Goal: Browse casually: Explore the website without a specific task or goal

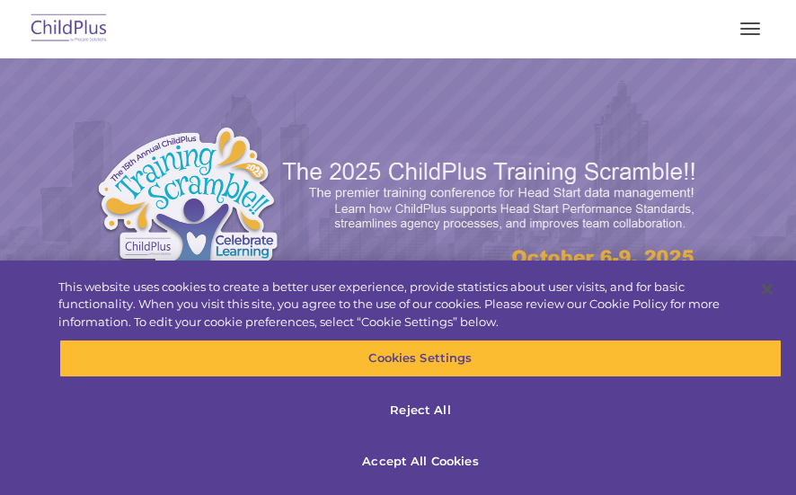
select select "MEDIUM"
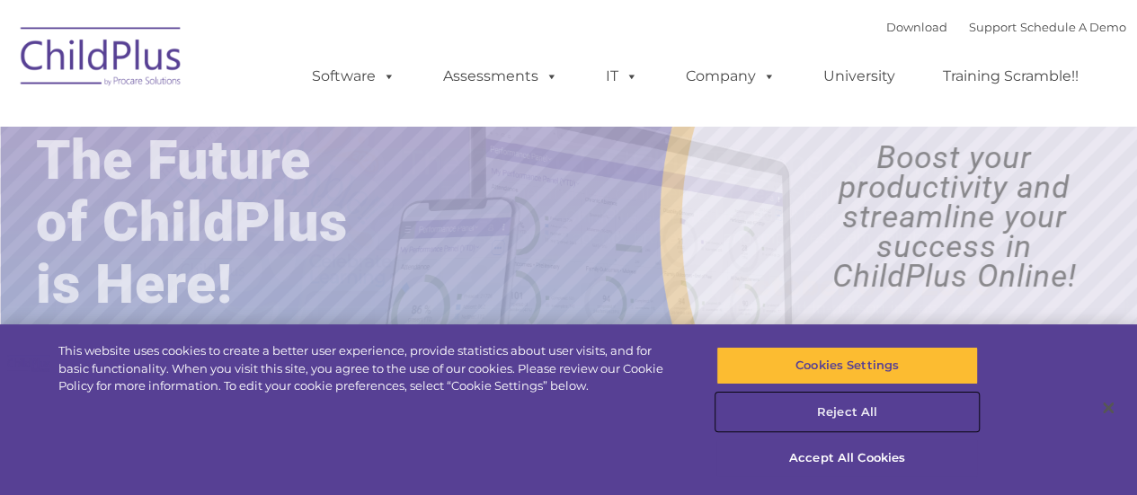
click at [795, 414] on button "Reject All" at bounding box center [847, 413] width 262 height 38
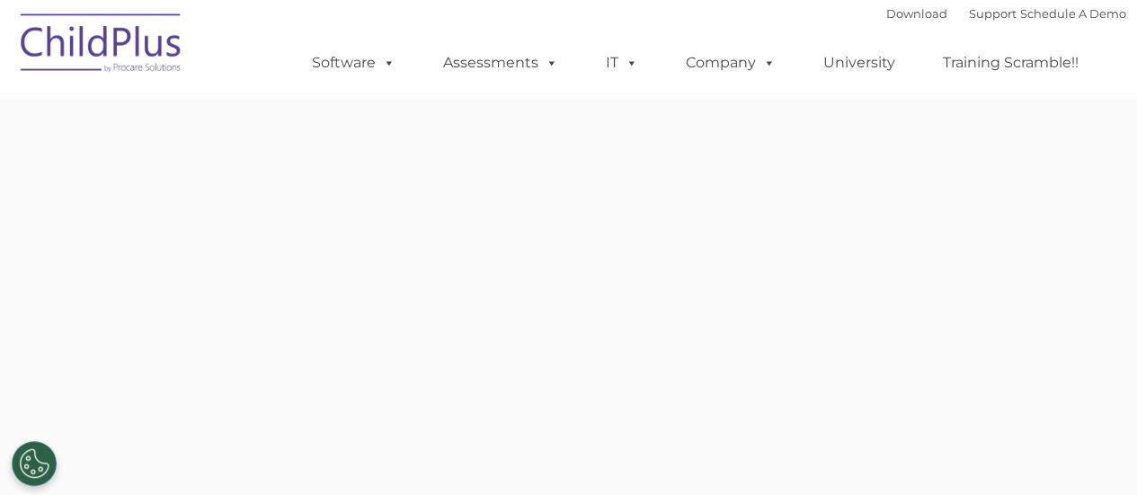
type input ""
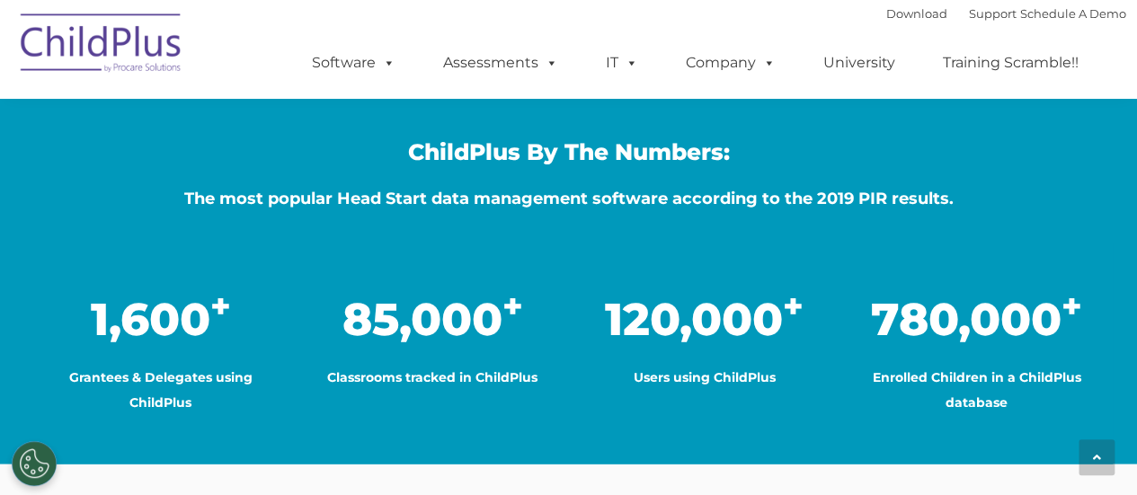
scroll to position [1433, 0]
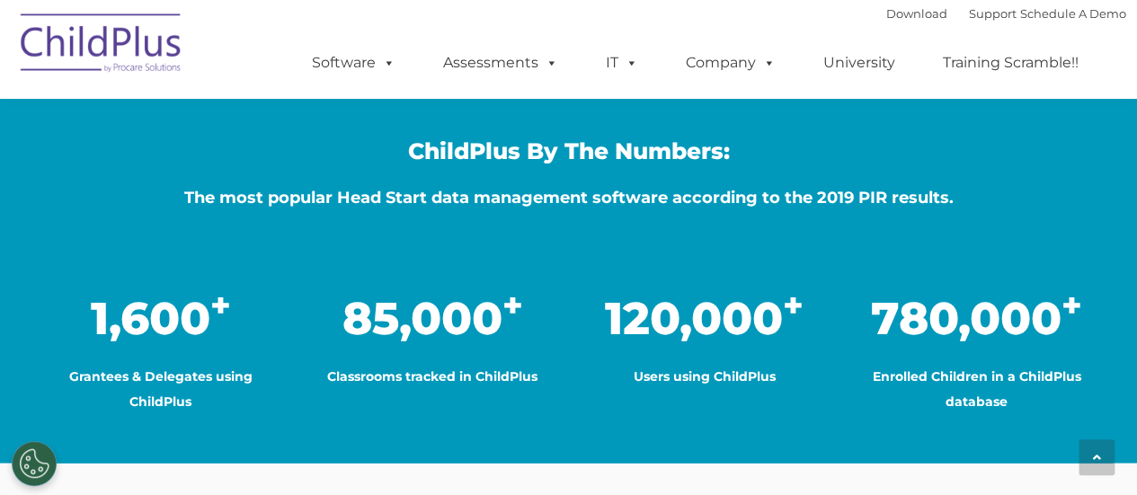
click at [261, 188] on span "The most popular Head Start data management software according to the 2019 PIR …" at bounding box center [568, 198] width 769 height 20
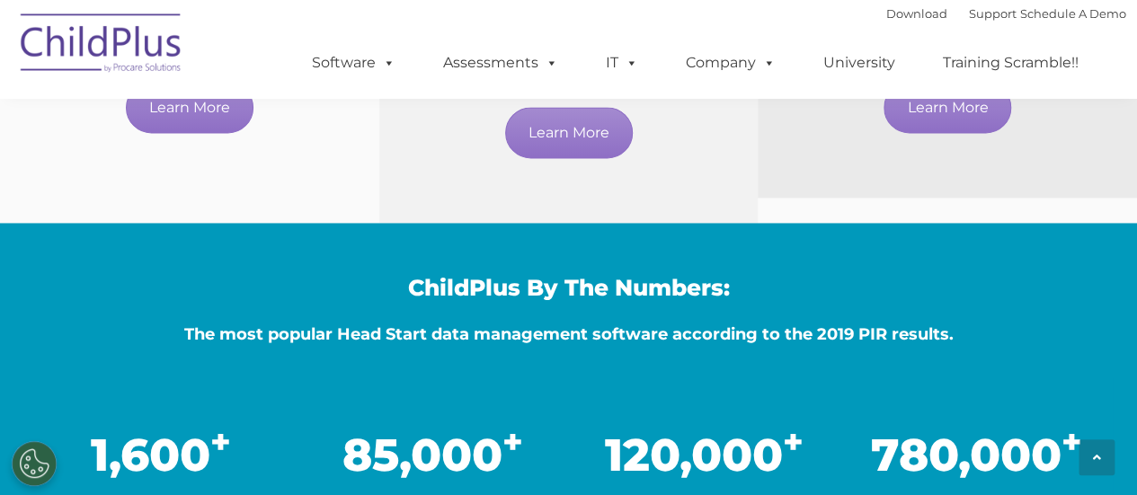
scroll to position [1295, 0]
